Goal: Navigation & Orientation: Find specific page/section

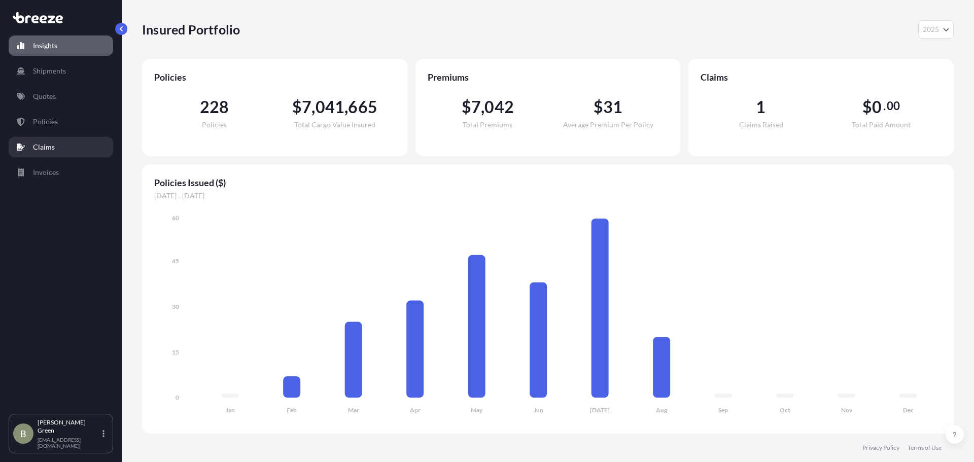
select select "2025"
click at [51, 173] on p "Invoices" at bounding box center [46, 172] width 26 height 10
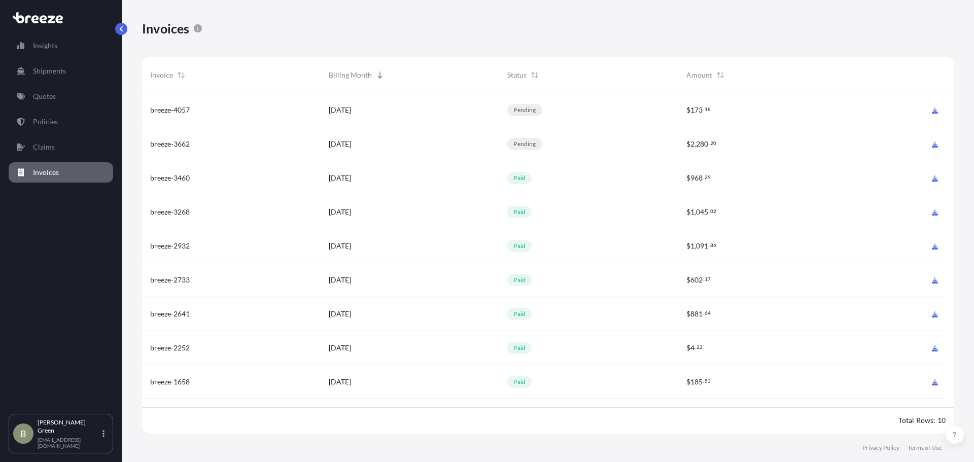
scroll to position [343, 804]
click at [61, 75] on p "Shipments" at bounding box center [49, 71] width 33 height 10
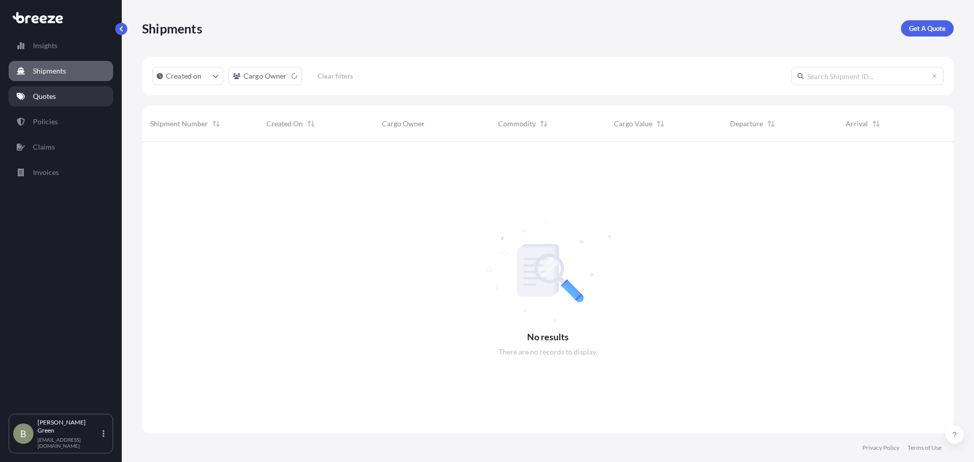
scroll to position [321, 804]
click at [56, 101] on p "Quotes" at bounding box center [44, 96] width 23 height 10
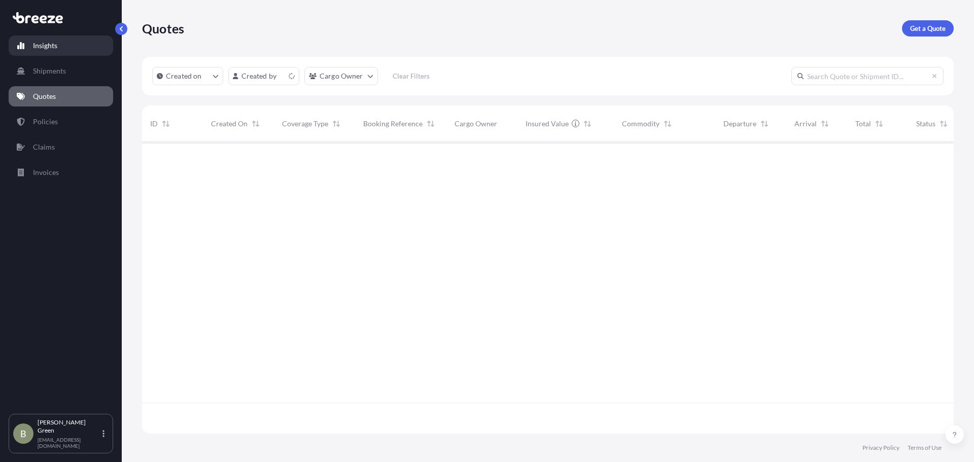
scroll to position [290, 804]
